Goal: Task Accomplishment & Management: Manage account settings

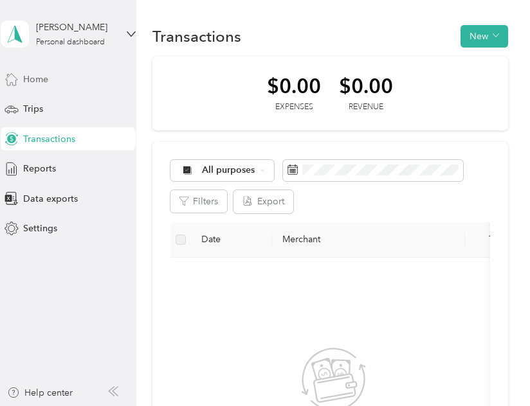
click at [59, 77] on div "Home" at bounding box center [68, 79] width 135 height 23
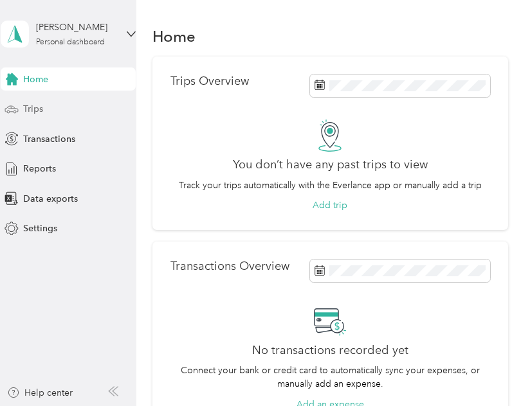
click at [54, 104] on div "Trips" at bounding box center [68, 109] width 135 height 23
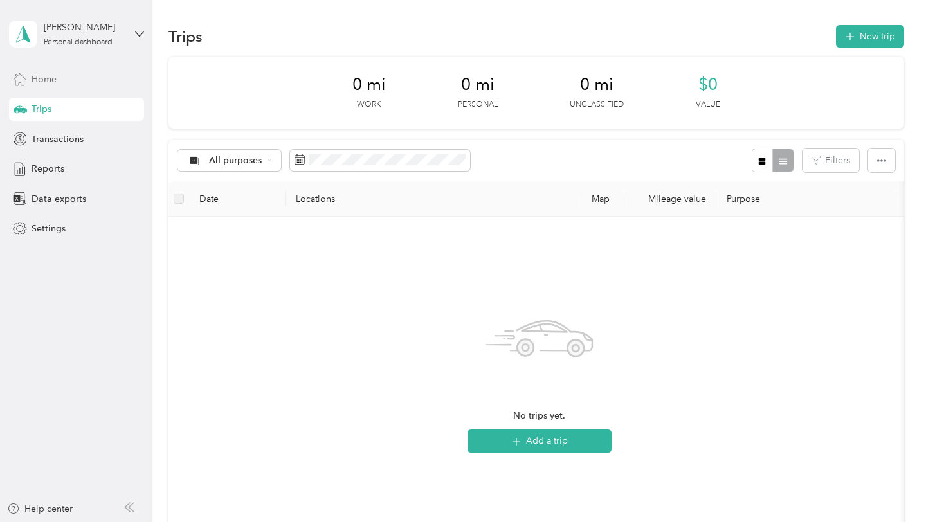
click at [71, 82] on div "Home" at bounding box center [76, 79] width 135 height 23
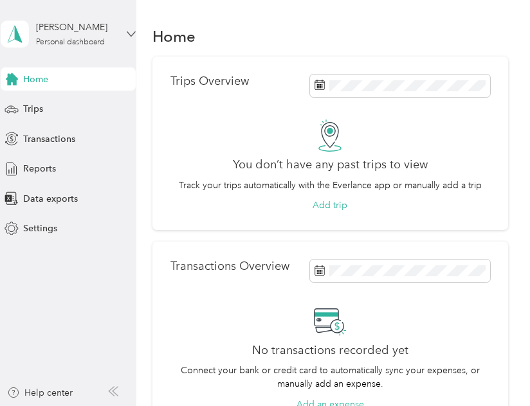
click at [127, 33] on icon at bounding box center [131, 34] width 9 height 9
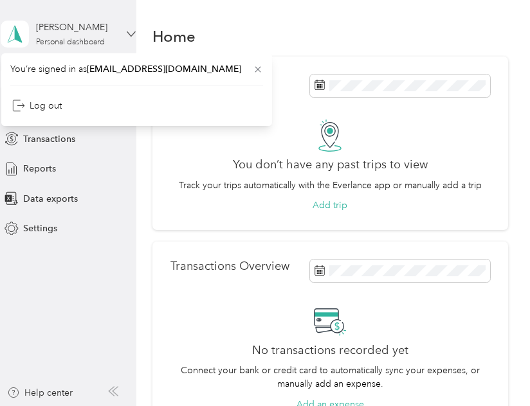
click at [127, 33] on icon at bounding box center [131, 34] width 9 height 9
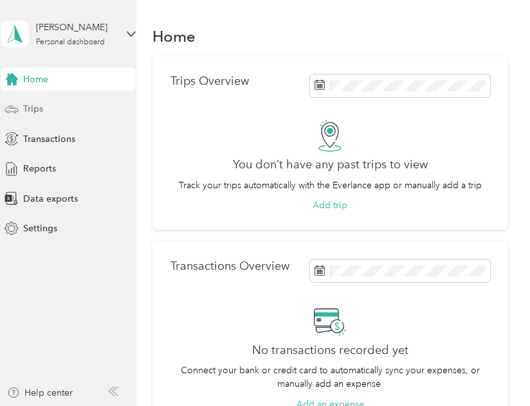
click at [46, 113] on div "Trips" at bounding box center [68, 109] width 135 height 23
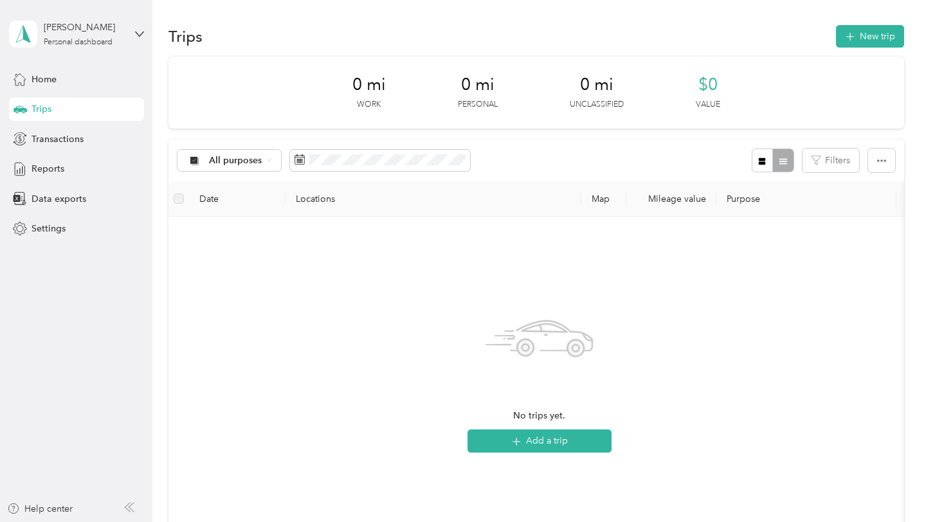
click at [48, 91] on div "Home Trips Transactions Reports Data exports Settings" at bounding box center [76, 154] width 135 height 173
click at [51, 85] on span "Home" at bounding box center [44, 80] width 25 height 14
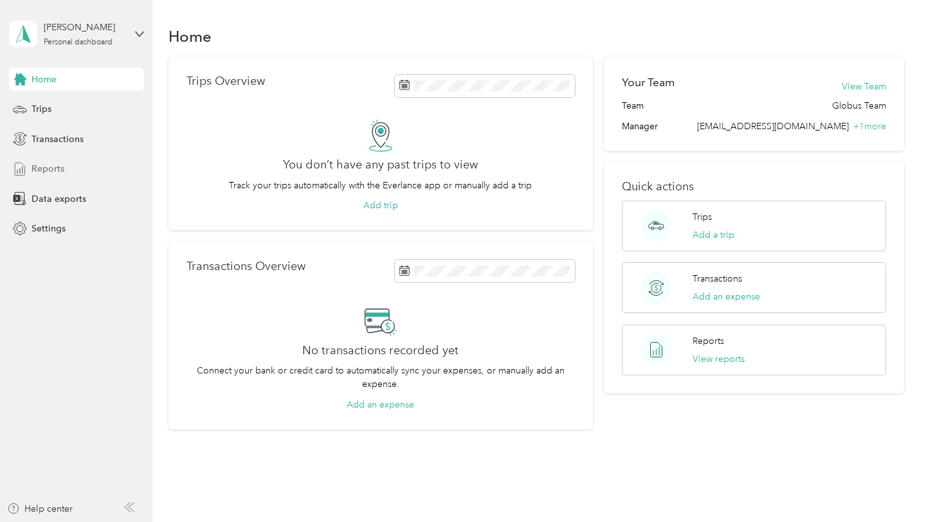
click at [65, 167] on div "Reports" at bounding box center [76, 169] width 135 height 23
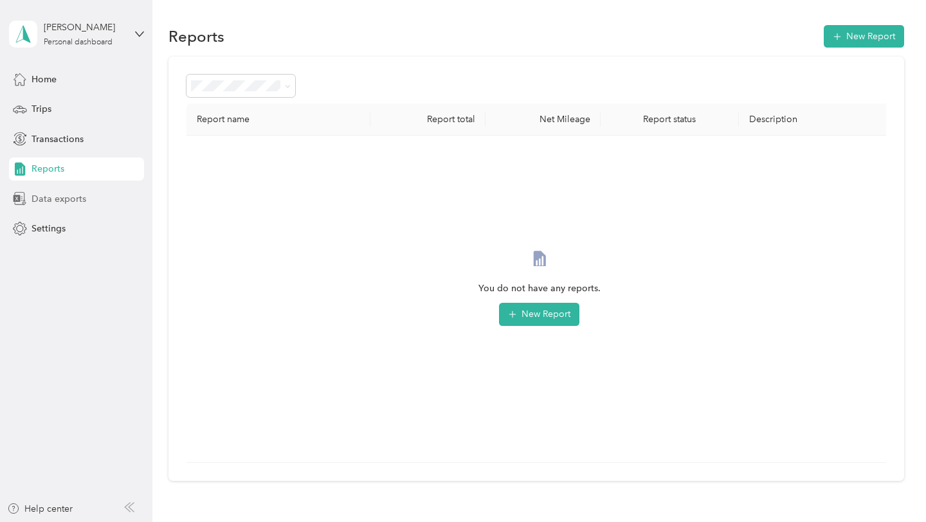
click at [60, 204] on span "Data exports" at bounding box center [59, 199] width 55 height 14
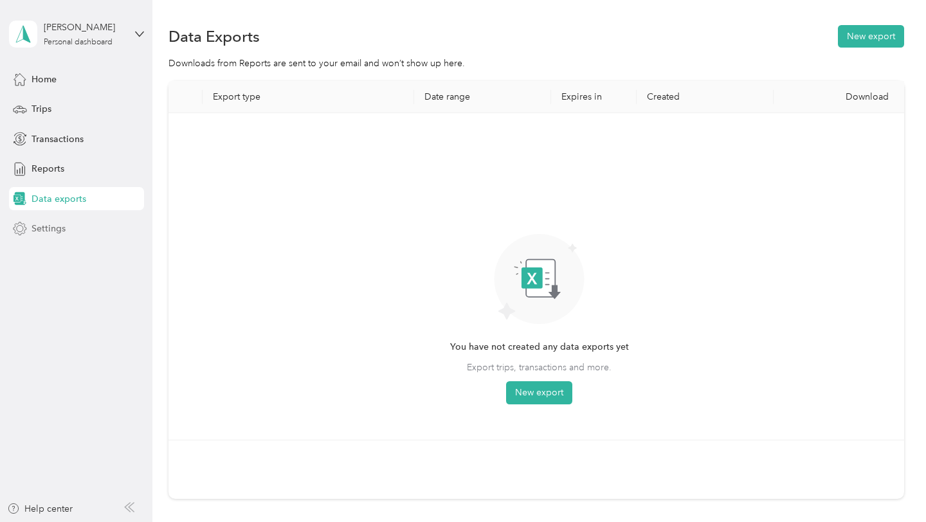
click at [62, 225] on span "Settings" at bounding box center [49, 229] width 34 height 14
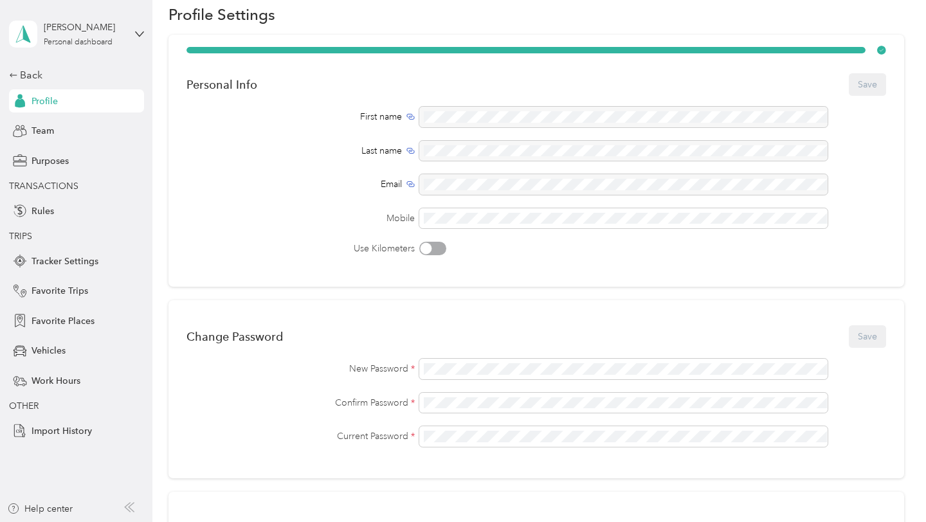
scroll to position [48, 0]
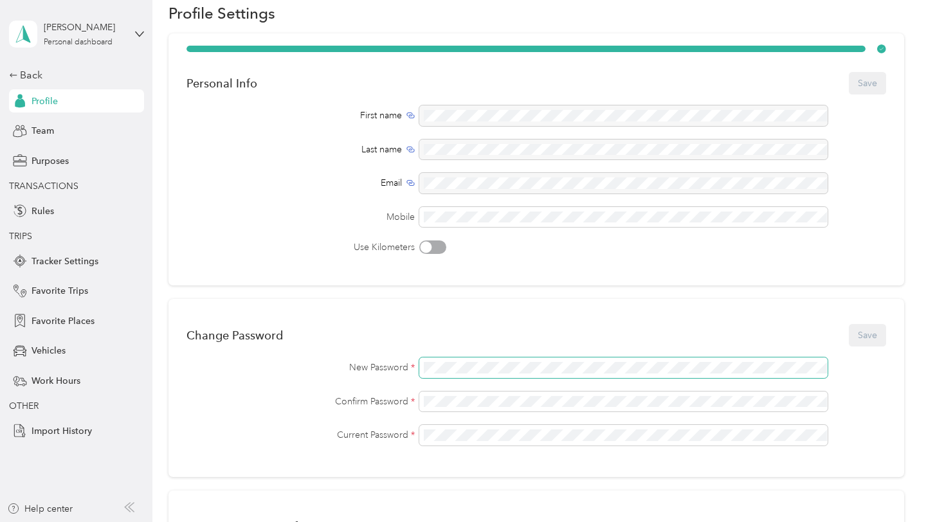
click at [410, 366] on div "New Password *" at bounding box center [536, 368] width 700 height 21
click at [56, 374] on span "Work Hours" at bounding box center [56, 381] width 49 height 14
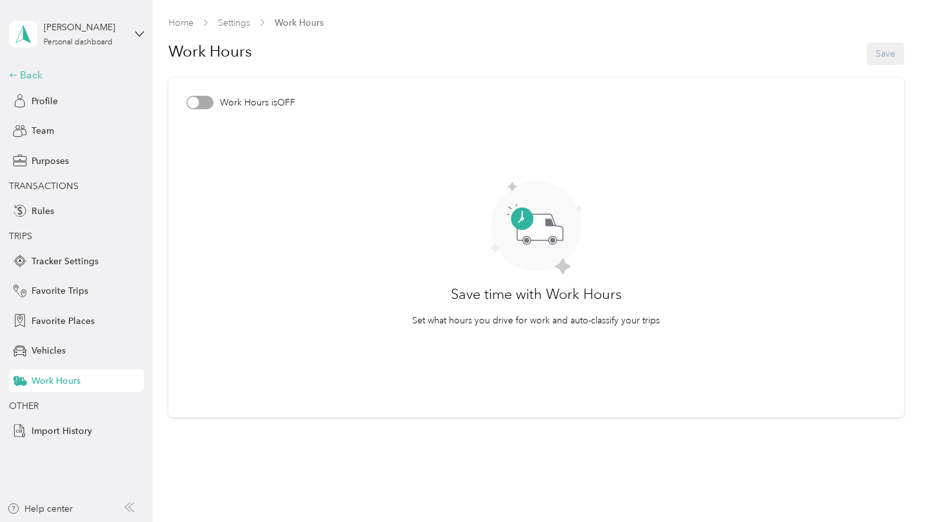
click at [33, 71] on div "Back" at bounding box center [73, 75] width 129 height 15
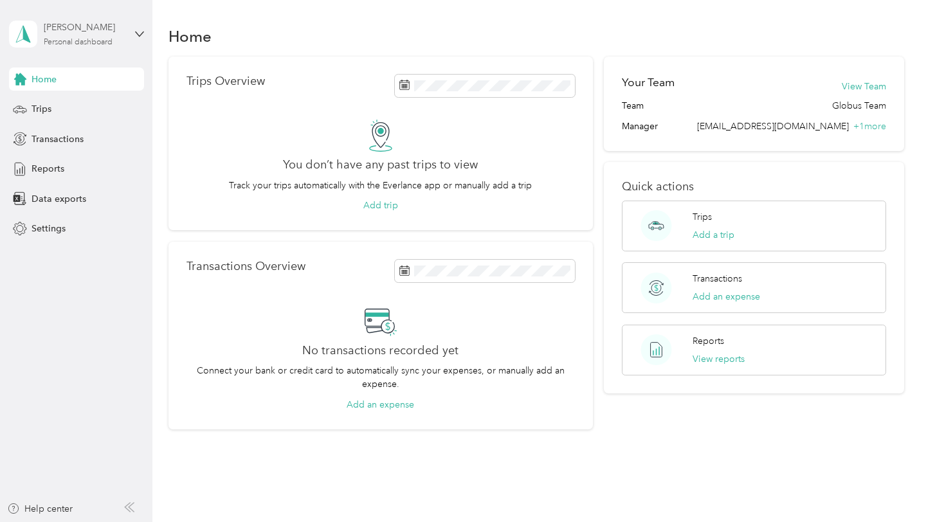
click at [75, 33] on div "[PERSON_NAME]" at bounding box center [84, 28] width 80 height 14
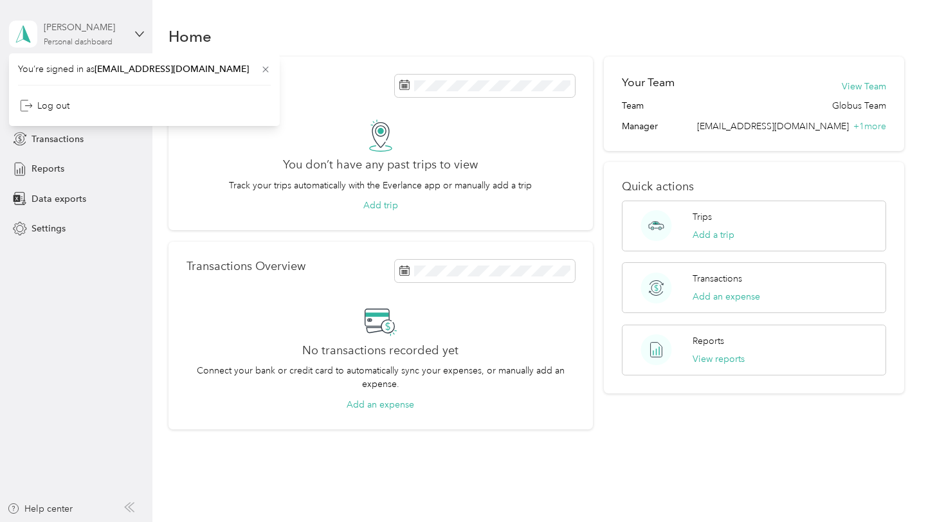
click at [83, 30] on div "[PERSON_NAME]" at bounding box center [84, 28] width 80 height 14
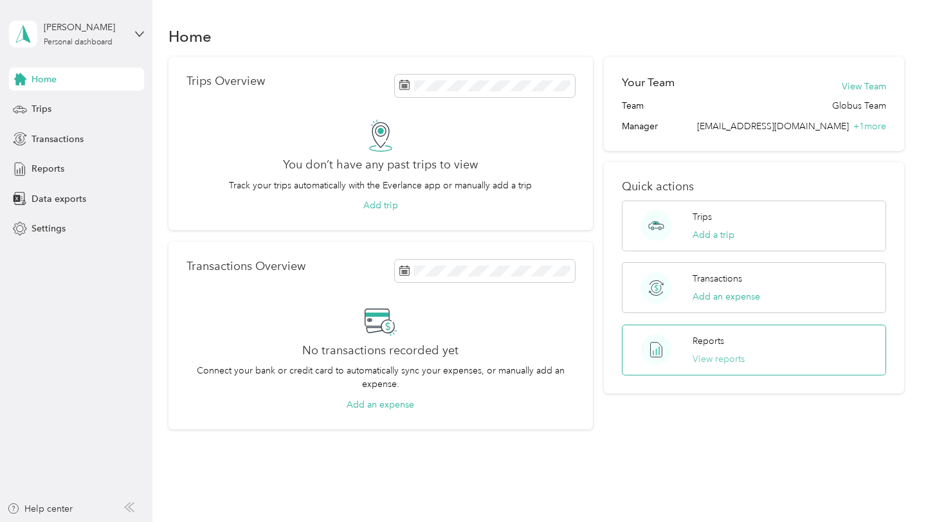
click at [706, 356] on button "View reports" at bounding box center [719, 359] width 52 height 14
